Goal: Transaction & Acquisition: Purchase product/service

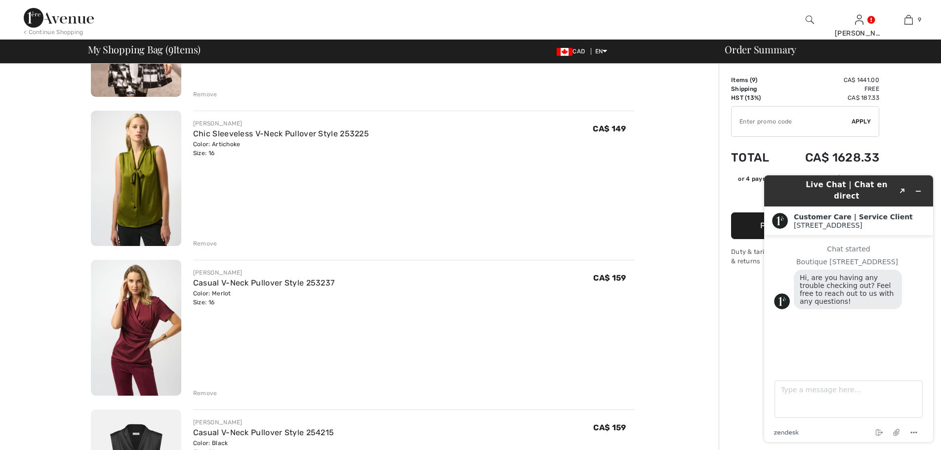
scroll to position [543, 0]
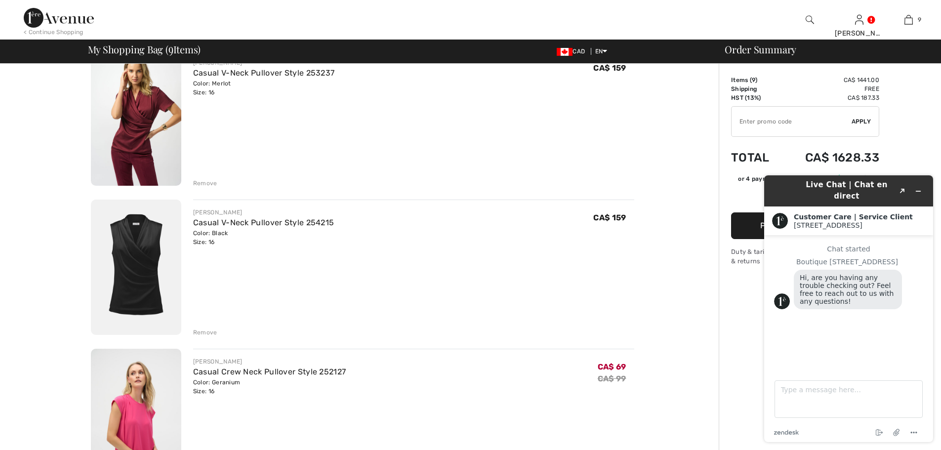
click at [202, 335] on div "Remove" at bounding box center [205, 332] width 24 height 9
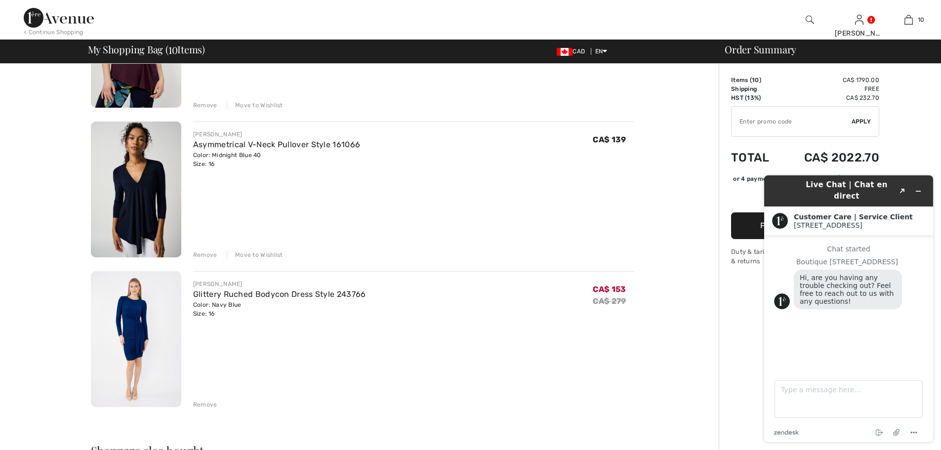
scroll to position [938, 0]
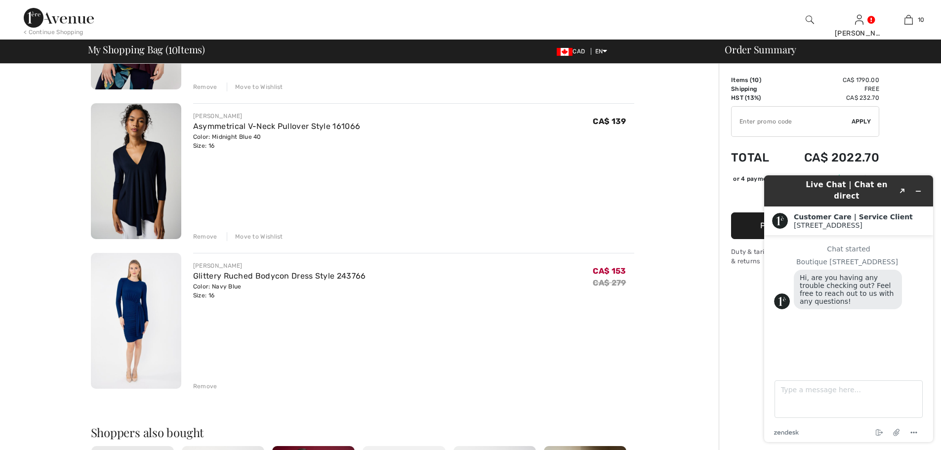
click at [197, 240] on div "Remove" at bounding box center [205, 236] width 24 height 9
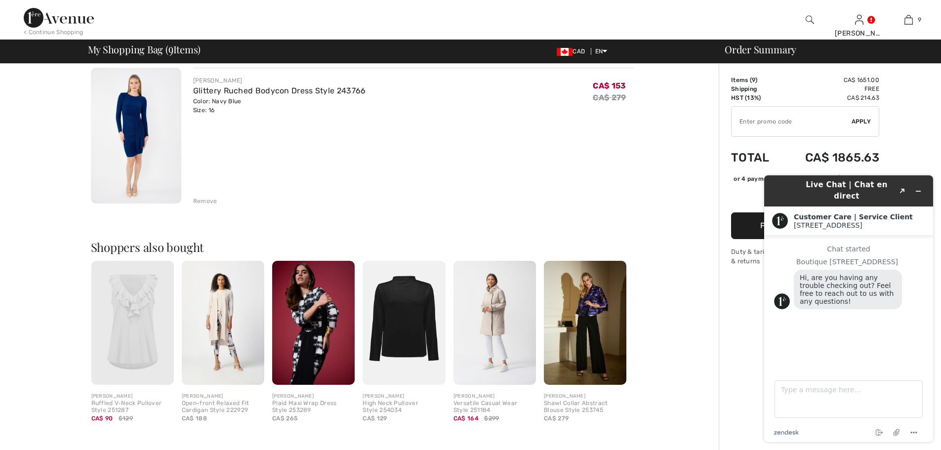
scroll to position [1037, 0]
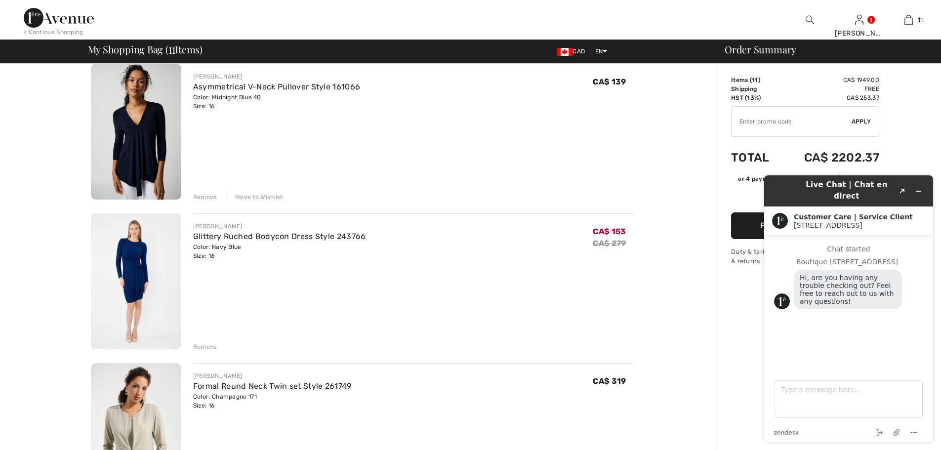
scroll to position [1185, 0]
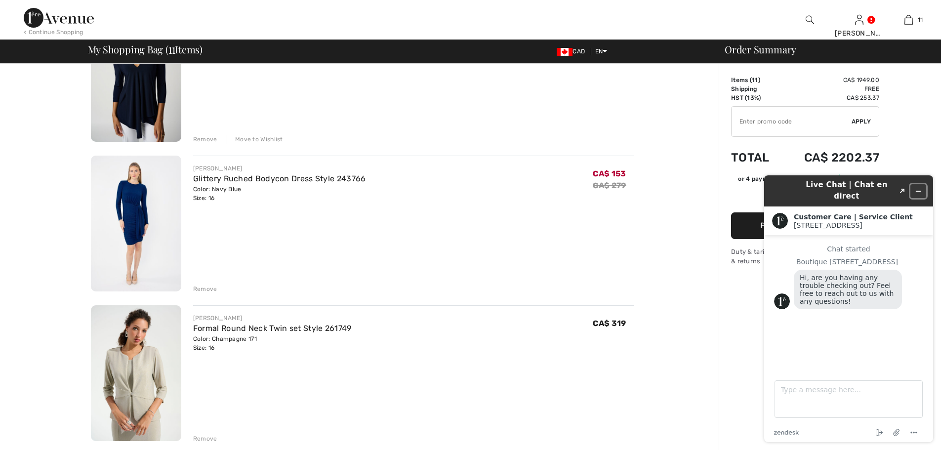
click at [919, 188] on icon "Minimize widget" at bounding box center [917, 191] width 7 height 7
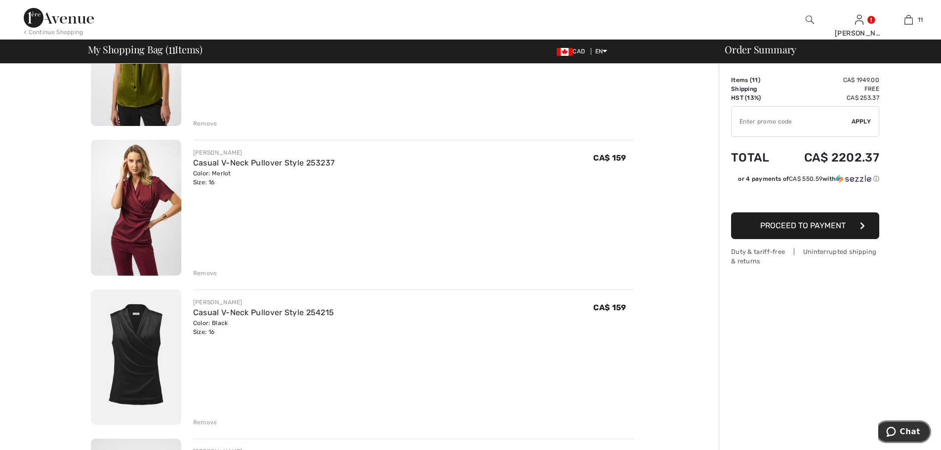
scroll to position [444, 0]
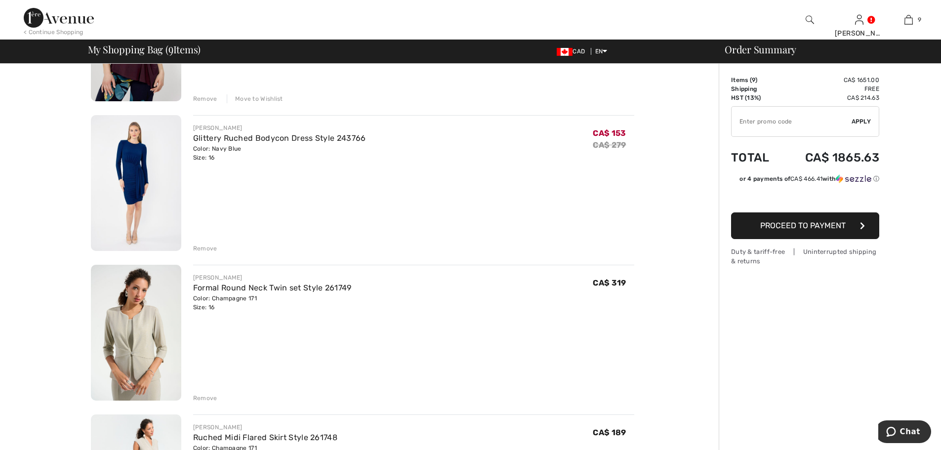
scroll to position [1037, 0]
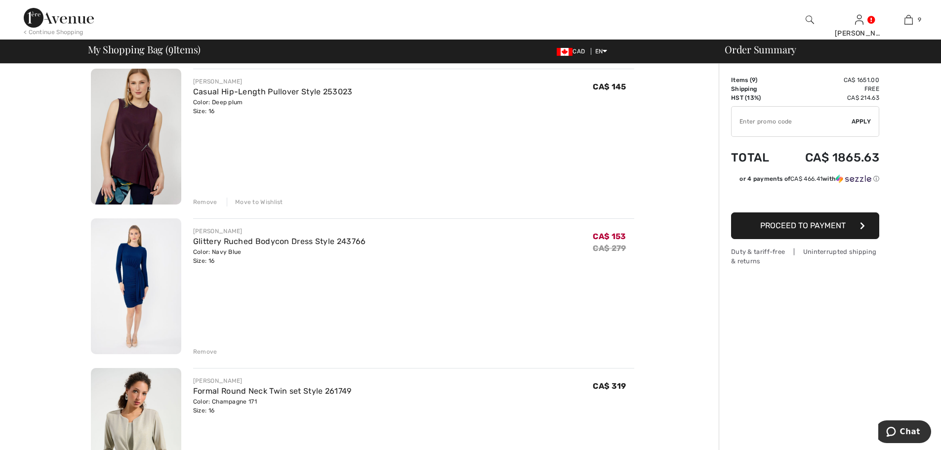
scroll to position [988, 0]
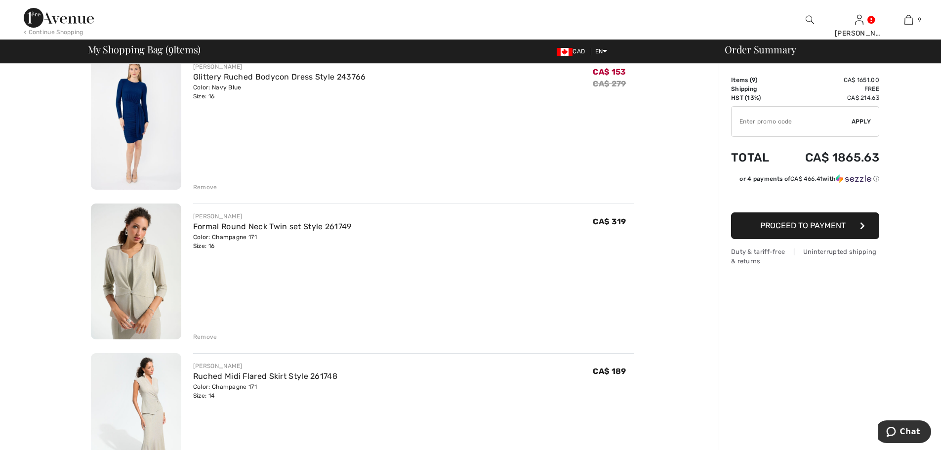
click at [153, 141] on img at bounding box center [136, 122] width 90 height 136
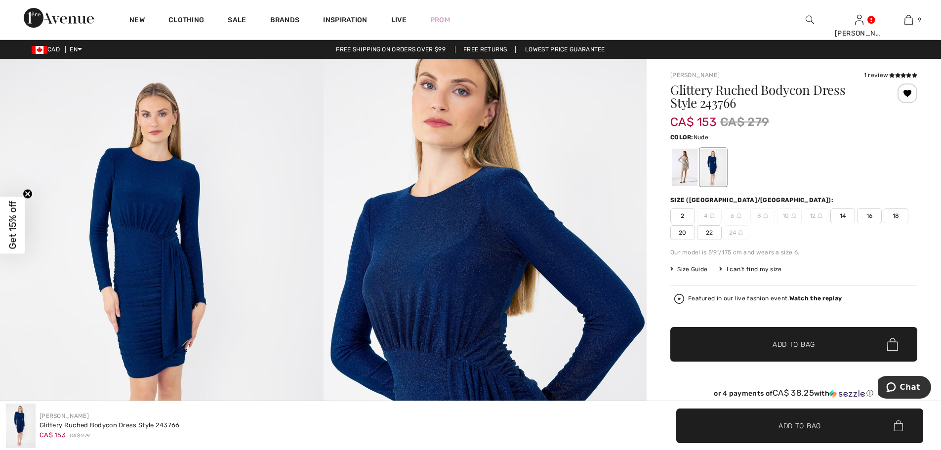
click at [681, 160] on div at bounding box center [685, 167] width 26 height 37
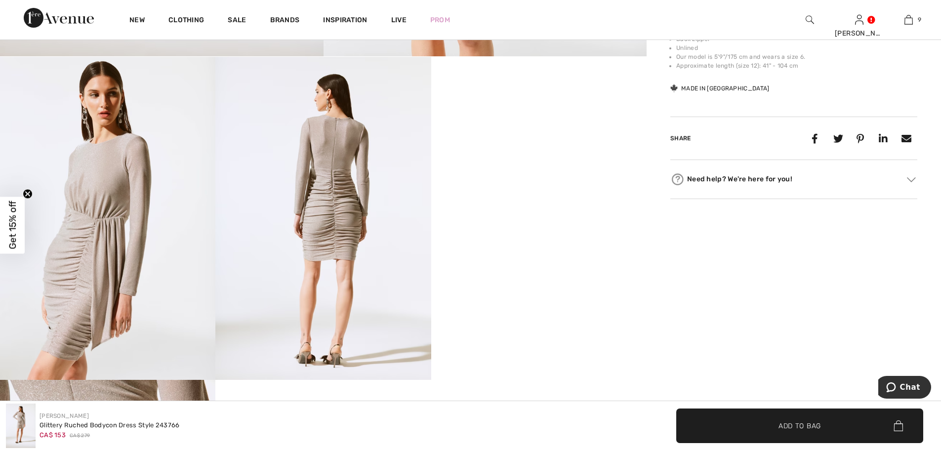
scroll to position [494, 0]
